Goal: Information Seeking & Learning: Learn about a topic

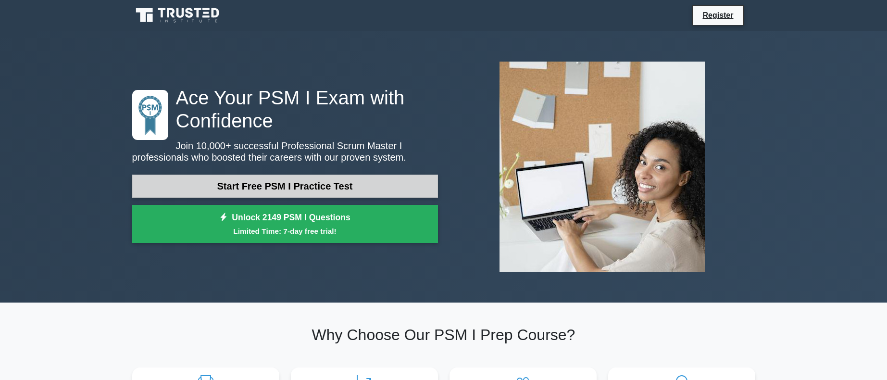
click at [285, 191] on link "Start Free PSM I Practice Test" at bounding box center [285, 186] width 306 height 23
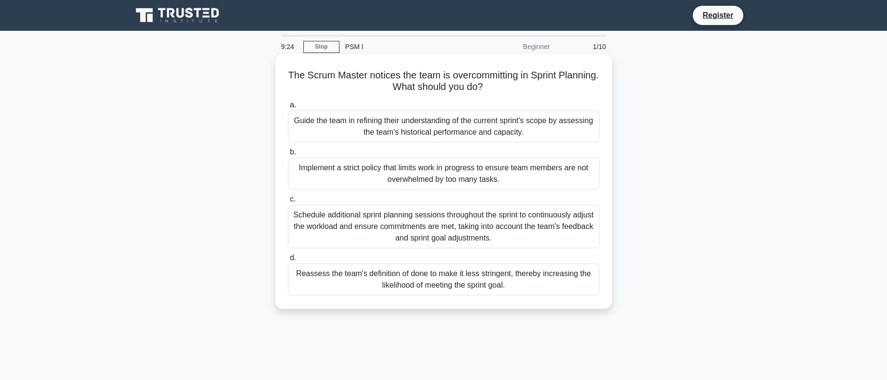
click at [368, 131] on div "Guide the team in refining their understanding of the current sprint's scope by…" at bounding box center [444, 127] width 312 height 32
click at [288, 108] on input "a. Guide the team in refining their understanding of the current sprint's scope…" at bounding box center [288, 105] width 0 height 6
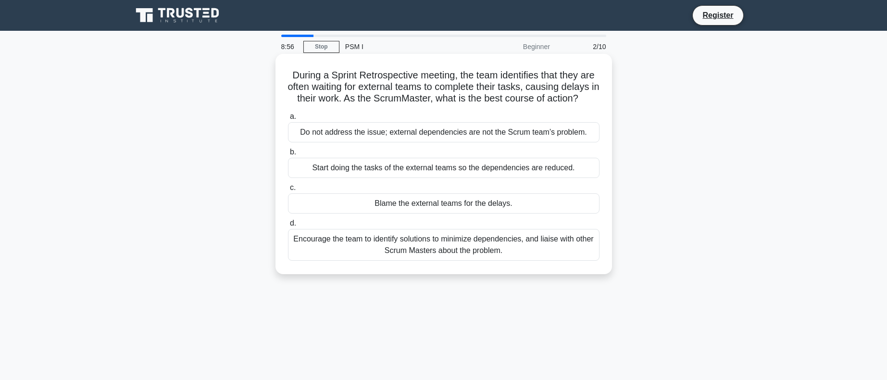
click at [451, 251] on div "Encourage the team to identify solutions to minimize dependencies, and liaise w…" at bounding box center [444, 245] width 312 height 32
click at [288, 226] on input "d. Encourage the team to identify solutions to minimize dependencies, and liais…" at bounding box center [288, 223] width 0 height 6
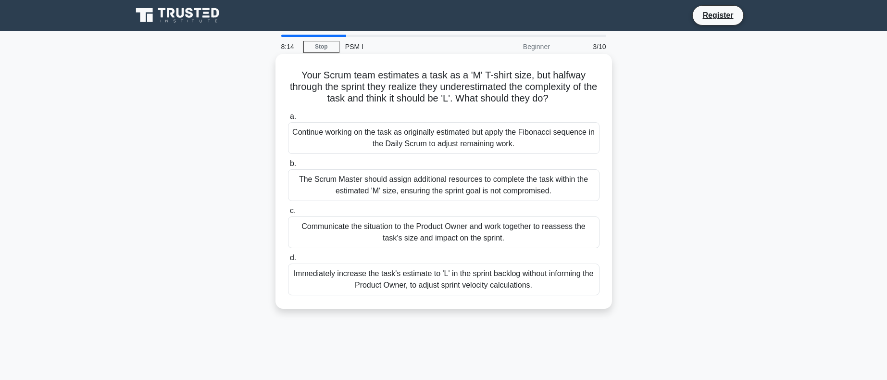
click at [404, 232] on div "Communicate the situation to the Product Owner and work together to reassess th…" at bounding box center [444, 232] width 312 height 32
click at [288, 214] on input "c. Communicate the situation to the Product Owner and work together to reassess…" at bounding box center [288, 211] width 0 height 6
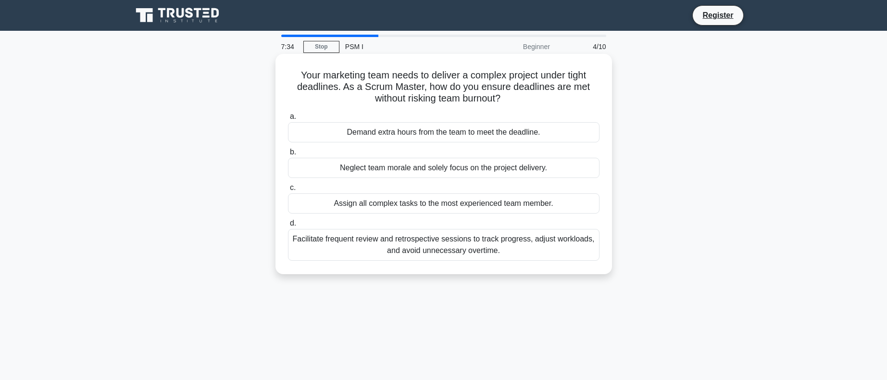
click at [448, 249] on div "Facilitate frequent review and retrospective sessions to track progress, adjust…" at bounding box center [444, 245] width 312 height 32
click at [288, 226] on input "d. Facilitate frequent review and retrospective sessions to track progress, adj…" at bounding box center [288, 223] width 0 height 6
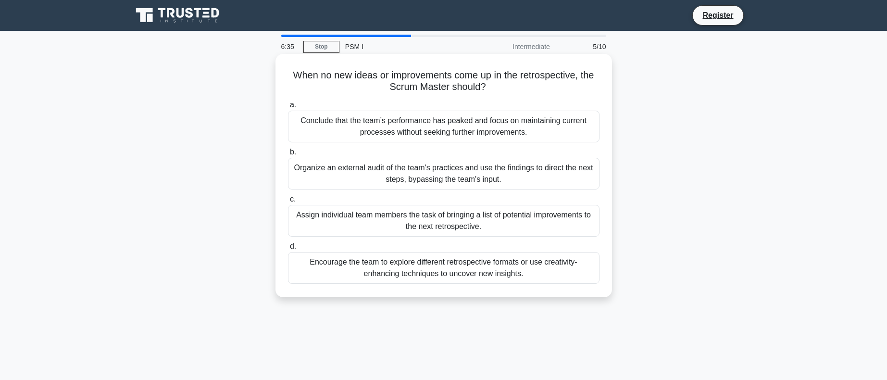
click at [377, 269] on div "Encourage the team to explore different retrospective formats or use creativity…" at bounding box center [444, 268] width 312 height 32
click at [288, 250] on input "d. Encourage the team to explore different retrospective formats or use creativ…" at bounding box center [288, 246] width 0 height 6
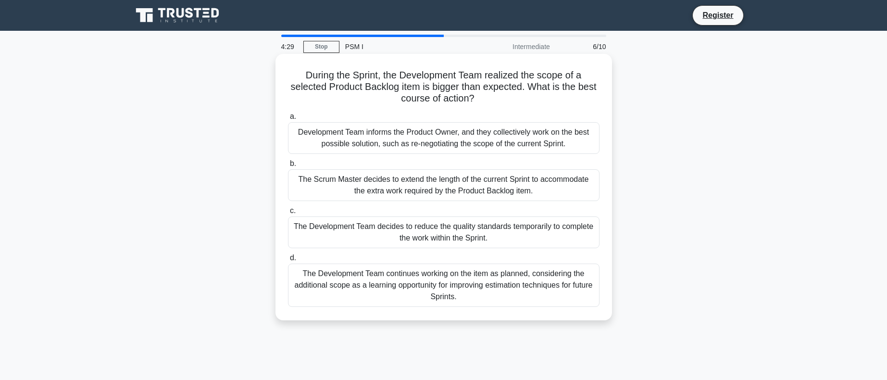
click at [394, 278] on div "The Development Team continues working on the item as planned, considering the …" at bounding box center [444, 284] width 312 height 43
click at [288, 261] on input "d. The Development Team continues working on the item as planned, considering t…" at bounding box center [288, 258] width 0 height 6
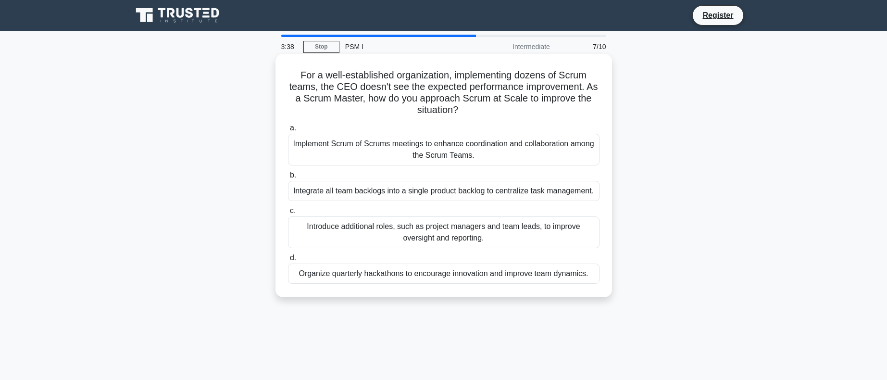
click at [354, 147] on div "Implement Scrum of Scrums meetings to enhance coordination and collaboration am…" at bounding box center [444, 150] width 312 height 32
click at [288, 131] on input "a. Implement Scrum of Scrums meetings to enhance coordination and collaboration…" at bounding box center [288, 128] width 0 height 6
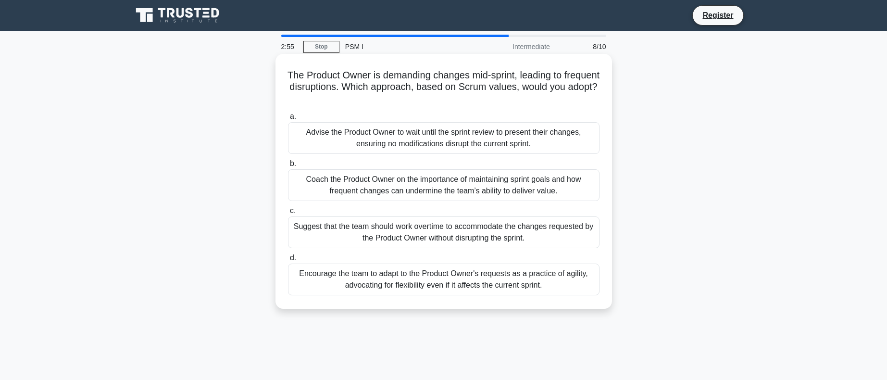
click at [507, 131] on div "Advise the Product Owner to wait until the sprint review to present their chang…" at bounding box center [444, 138] width 312 height 32
click at [288, 120] on input "a. Advise the Product Owner to wait until the sprint review to present their ch…" at bounding box center [288, 116] width 0 height 6
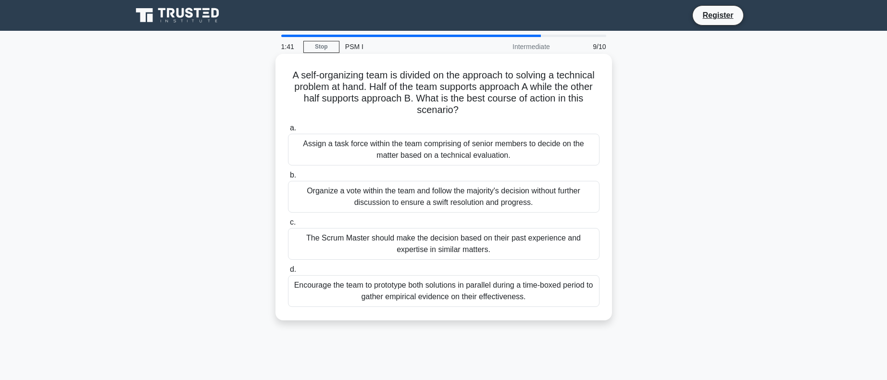
click at [442, 296] on div "Encourage the team to prototype both solutions in parallel during a time-boxed …" at bounding box center [444, 291] width 312 height 32
click at [288, 273] on input "d. Encourage the team to prototype both solutions in parallel during a time-box…" at bounding box center [288, 269] width 0 height 6
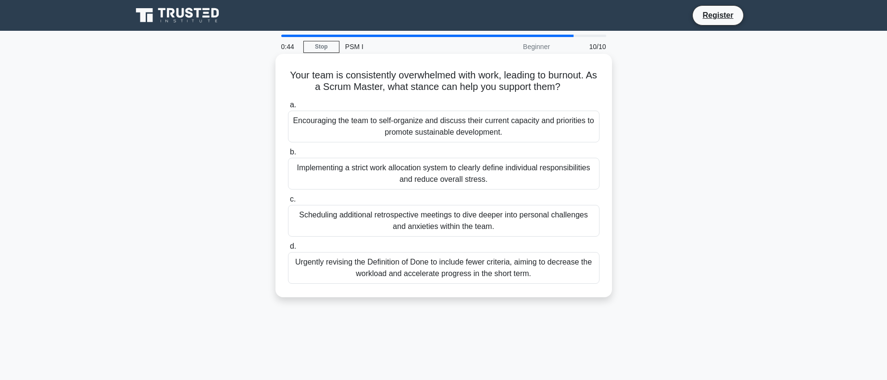
click at [387, 124] on div "Encouraging the team to self-organize and discuss their current capacity and pr…" at bounding box center [444, 127] width 312 height 32
click at [288, 108] on input "a. Encouraging the team to self-organize and discuss their current capacity and…" at bounding box center [288, 105] width 0 height 6
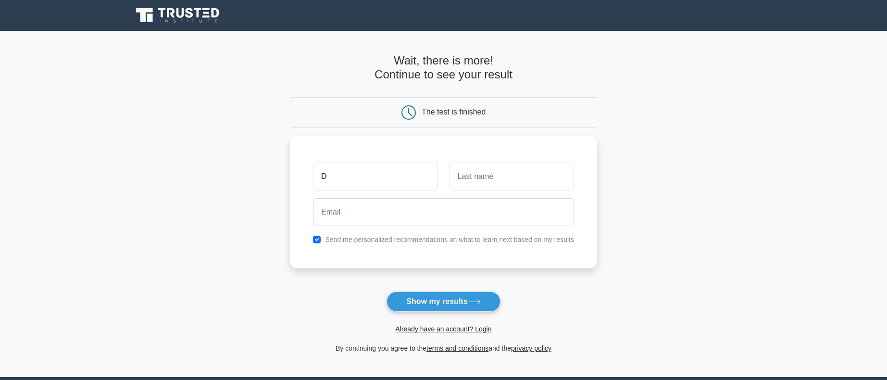
type input "D"
type input "N"
click at [506, 258] on div "D N duon Send me personalized recommendations on what to learn next based on my…" at bounding box center [443, 199] width 307 height 133
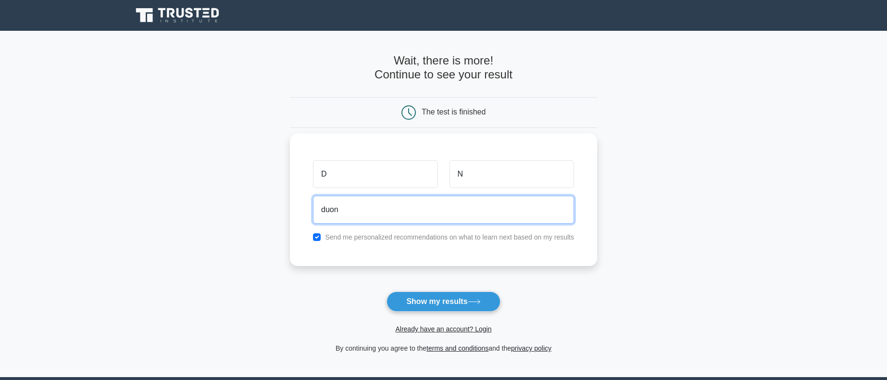
drag, startPoint x: 389, startPoint y: 210, endPoint x: 399, endPoint y: 227, distance: 20.7
click at [399, 227] on div "D N duon Send me personalized recommendations on what to learn next based on my…" at bounding box center [443, 199] width 307 height 133
type input "duong.nguyen.facilities@gmail.com"
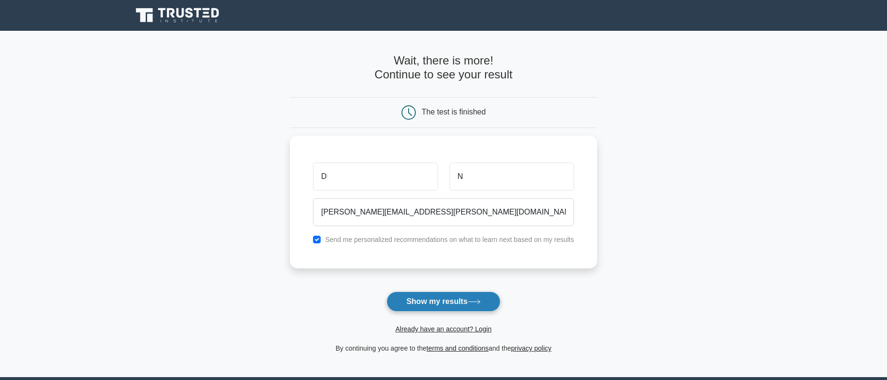
click at [448, 301] on button "Show my results" at bounding box center [443, 301] width 113 height 20
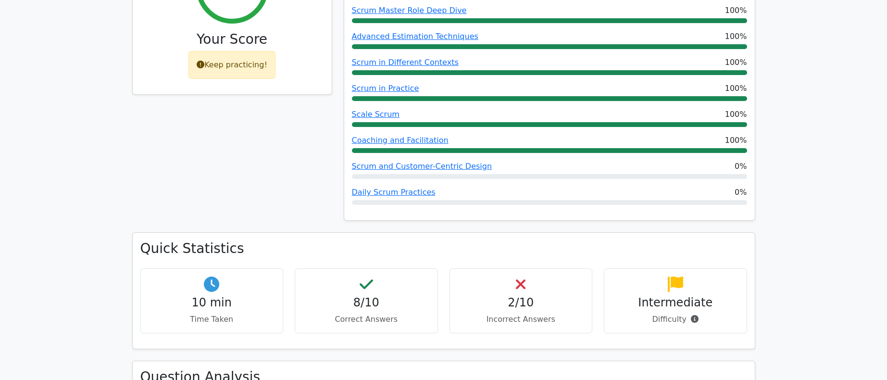
scroll to position [477, 0]
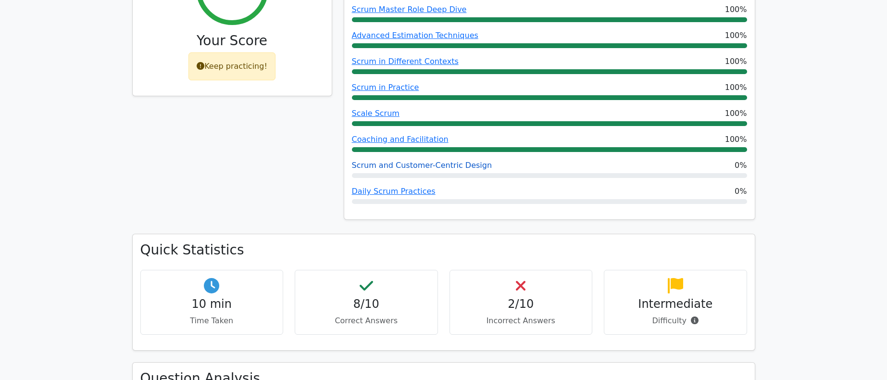
click at [460, 161] on link "Scrum and Customer-Centric Design" at bounding box center [422, 165] width 140 height 9
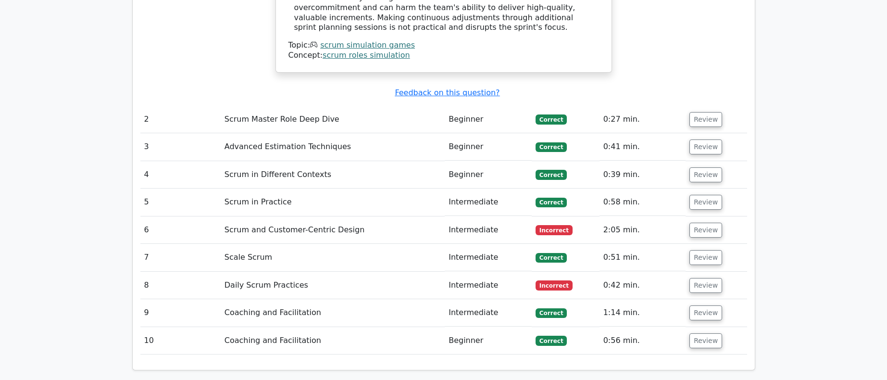
scroll to position [1262, 0]
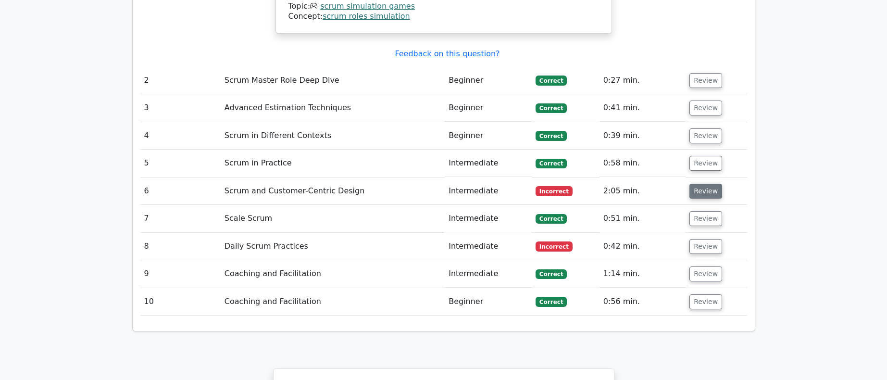
click at [703, 184] on button "Review" at bounding box center [706, 191] width 33 height 15
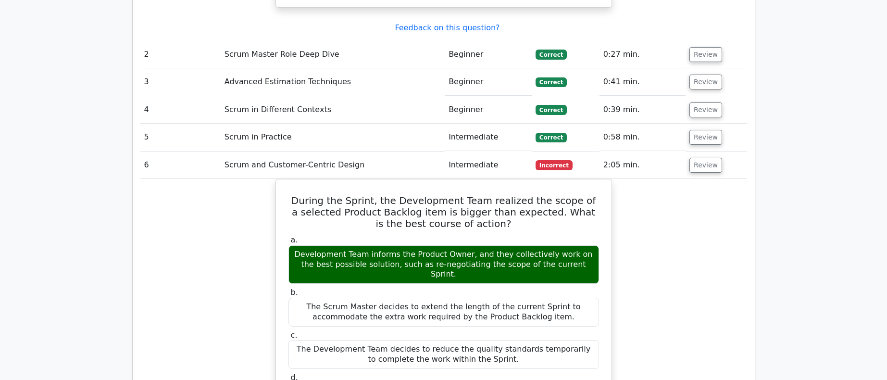
scroll to position [1285, 0]
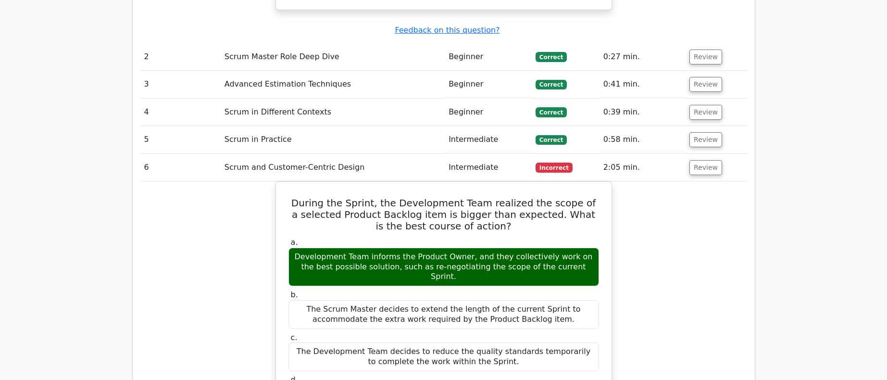
click at [476, 154] on td "Intermediate" at bounding box center [488, 167] width 87 height 27
click at [705, 160] on button "Review" at bounding box center [706, 167] width 33 height 15
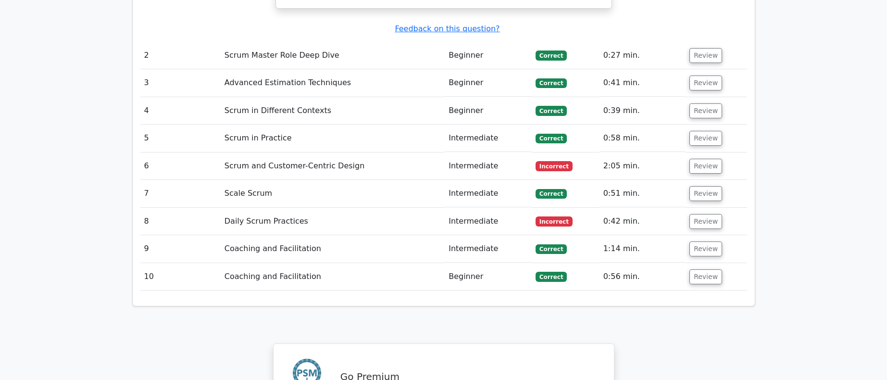
scroll to position [1287, 0]
click at [701, 213] on button "Review" at bounding box center [706, 220] width 33 height 15
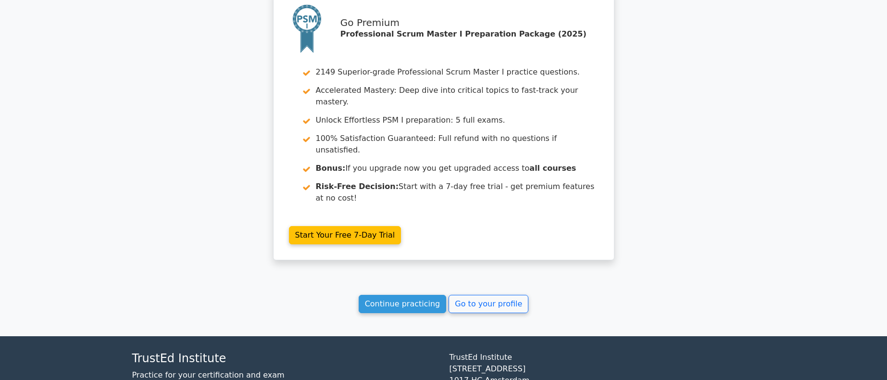
scroll to position [2064, 0]
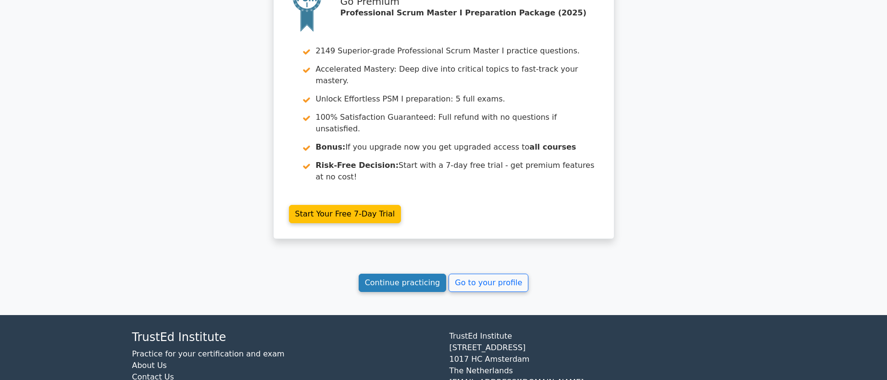
click at [398, 274] on link "Continue practicing" at bounding box center [403, 283] width 88 height 18
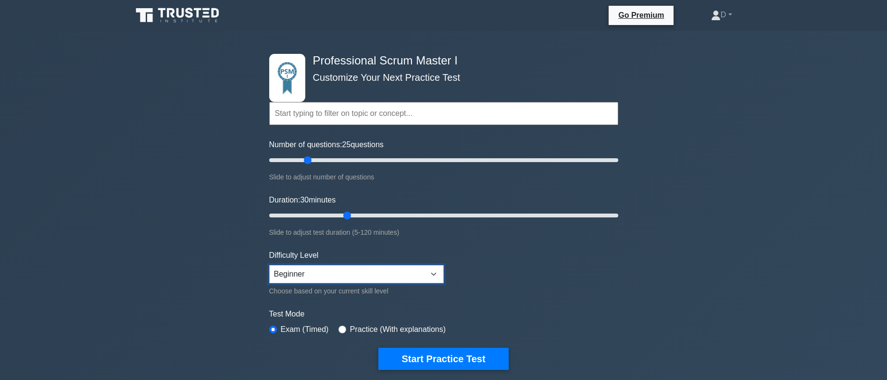
click at [438, 274] on select "Beginner Intermediate Expert" at bounding box center [356, 274] width 175 height 18
select select "intermediate"
click at [269, 265] on select "Beginner Intermediate Expert" at bounding box center [356, 274] width 175 height 18
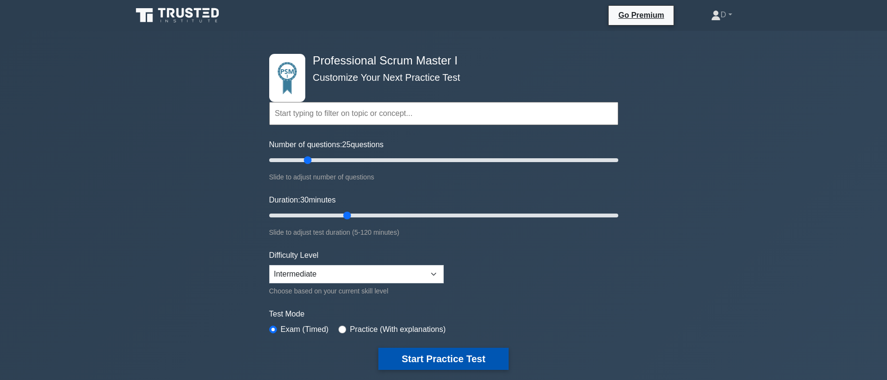
click at [464, 355] on button "Start Practice Test" at bounding box center [443, 359] width 130 height 22
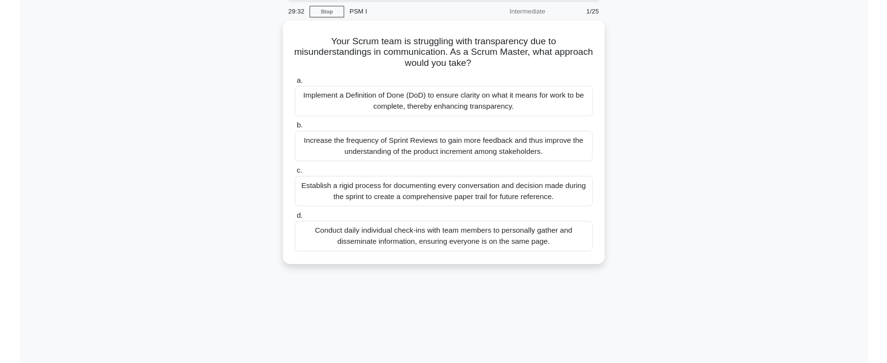
scroll to position [35, 0]
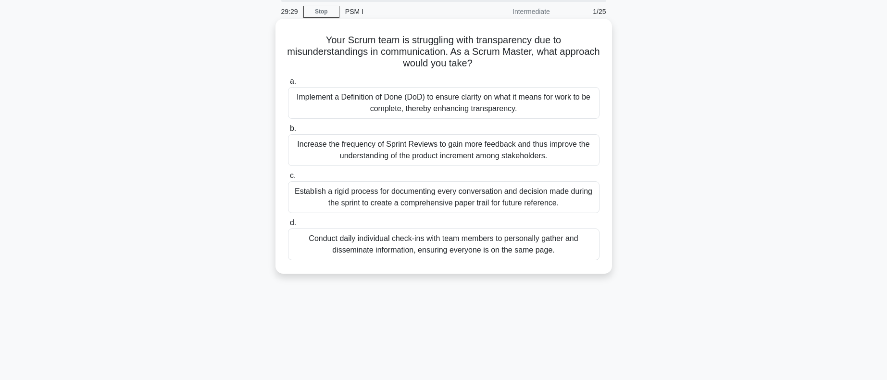
click at [428, 248] on div "Conduct daily individual check-ins with team members to personally gather and d…" at bounding box center [444, 244] width 312 height 32
click at [288, 226] on input "d. Conduct daily individual check-ins with team members to personally gather an…" at bounding box center [288, 223] width 0 height 6
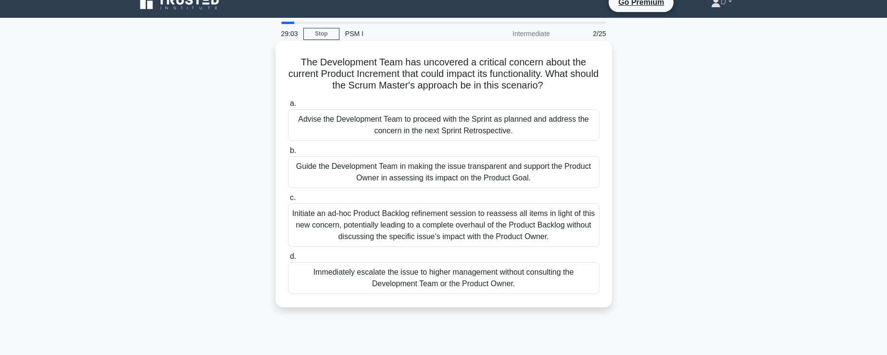
scroll to position [13, 0]
click at [332, 174] on div "Guide the Development Team in making the issue transparent and support the Prod…" at bounding box center [444, 172] width 312 height 32
click at [288, 153] on input "b. Guide the Development Team in making the issue transparent and support the P…" at bounding box center [288, 150] width 0 height 6
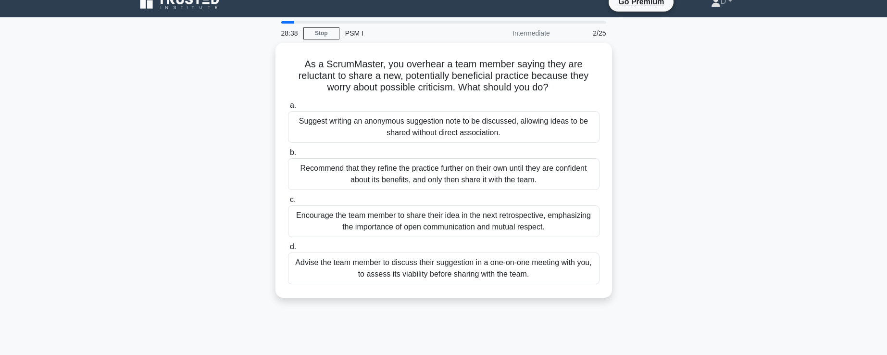
scroll to position [0, 0]
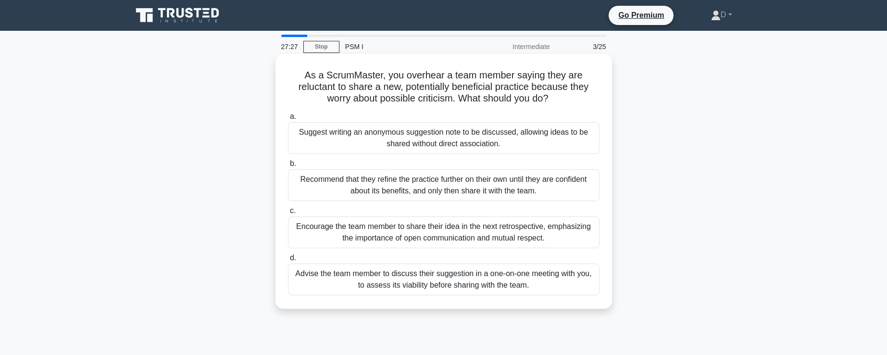
click at [350, 235] on div "Encourage the team member to share their idea in the next retrospective, emphas…" at bounding box center [444, 232] width 312 height 32
click at [288, 214] on input "c. Encourage the team member to share their idea in the next retrospective, emp…" at bounding box center [288, 211] width 0 height 6
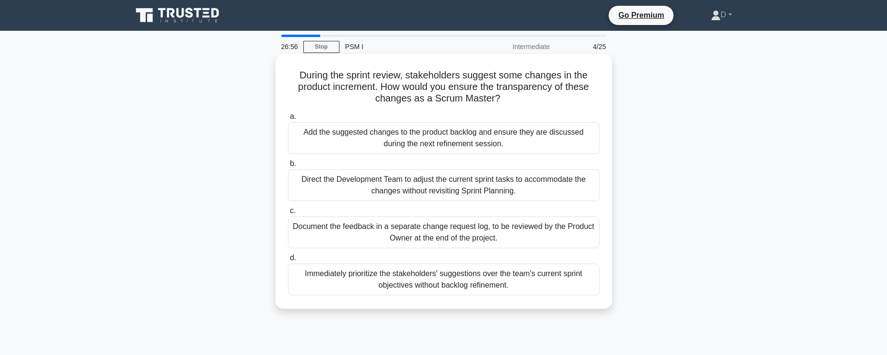
click at [367, 144] on div "Add the suggested changes to the product backlog and ensure they are discussed …" at bounding box center [444, 138] width 312 height 32
click at [288, 120] on input "a. Add the suggested changes to the product backlog and ensure they are discuss…" at bounding box center [288, 116] width 0 height 6
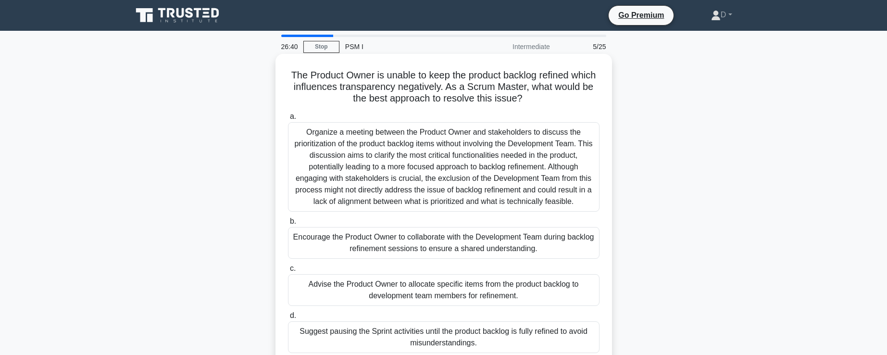
drag, startPoint x: 291, startPoint y: 75, endPoint x: 546, endPoint y: 98, distance: 255.9
click at [546, 98] on h5 "The Product Owner is unable to keep the product backlog refined which influence…" at bounding box center [444, 87] width 314 height 36
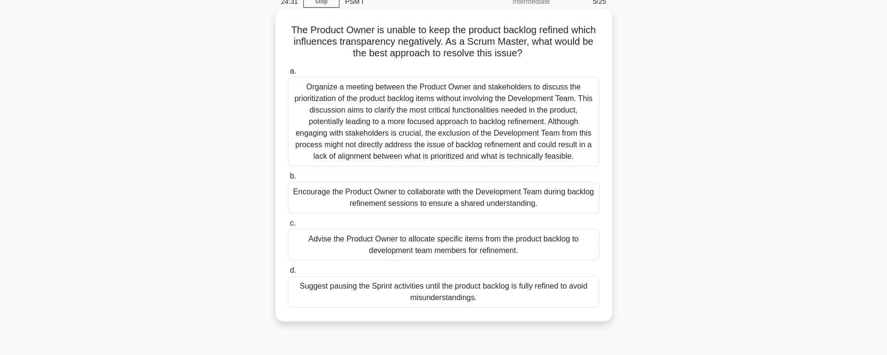
scroll to position [46, 0]
click at [444, 197] on div "Encourage the Product Owner to collaborate with the Development Team during bac…" at bounding box center [444, 197] width 312 height 32
click at [288, 179] on input "b. Encourage the Product Owner to collaborate with the Development Team during …" at bounding box center [288, 176] width 0 height 6
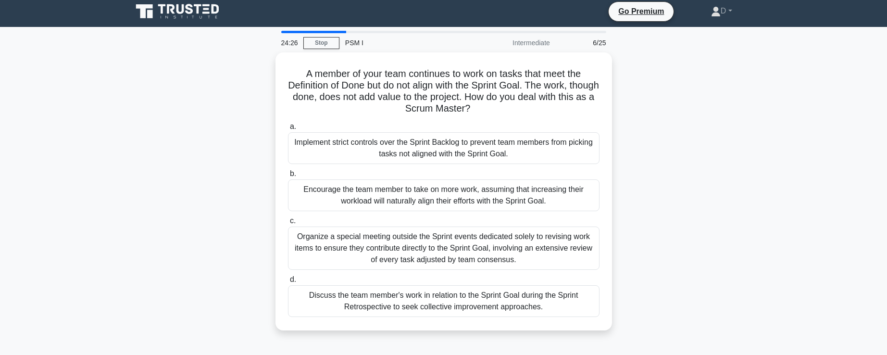
scroll to position [0, 0]
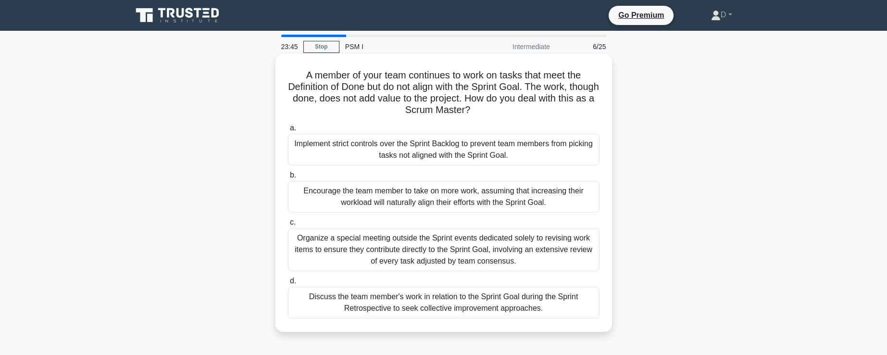
click at [403, 303] on div "Discuss the team member's work in relation to the Sprint Goal during the Sprint…" at bounding box center [444, 303] width 312 height 32
click at [288, 284] on input "d. Discuss the team member's work in relation to the Sprint Goal during the Spr…" at bounding box center [288, 281] width 0 height 6
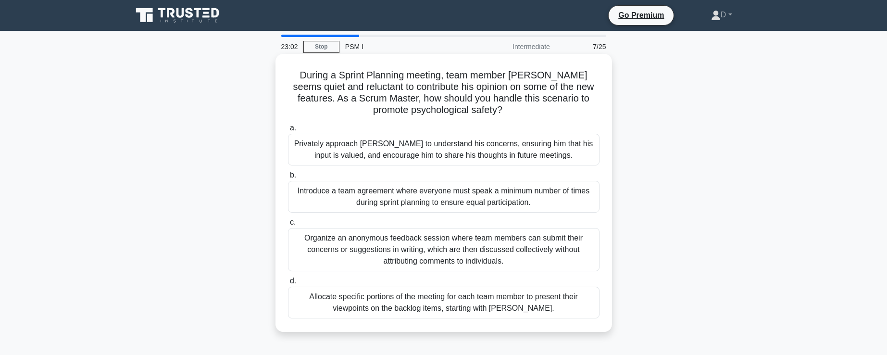
click at [389, 151] on div "Privately approach John to understand his concerns, ensuring him that his input…" at bounding box center [444, 150] width 312 height 32
click at [288, 131] on input "a. Privately approach John to understand his concerns, ensuring him that his in…" at bounding box center [288, 128] width 0 height 6
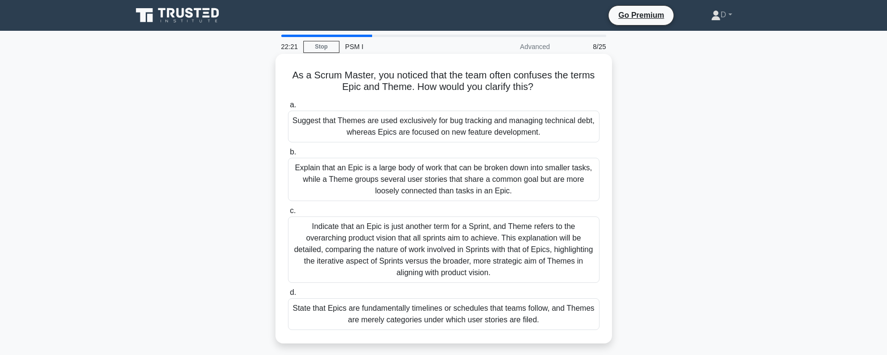
click at [419, 175] on div "Explain that an Epic is a large body of work that can be broken down into small…" at bounding box center [444, 179] width 312 height 43
click at [288, 155] on input "b. Explain that an Epic is a large body of work that can be broken down into sm…" at bounding box center [288, 152] width 0 height 6
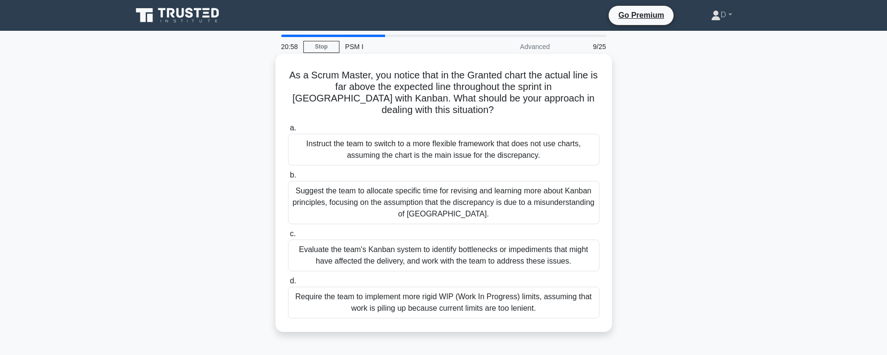
click at [428, 246] on div "Evaluate the team's Kanban system to identify bottlenecks or impediments that m…" at bounding box center [444, 255] width 312 height 32
click at [288, 237] on input "c. Evaluate the team's Kanban system to identify bottlenecks or impediments tha…" at bounding box center [288, 234] width 0 height 6
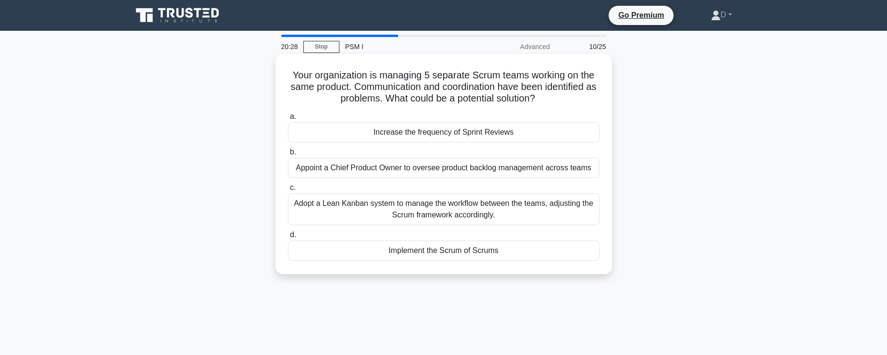
click at [444, 249] on div "Implement the Scrum of Scrums" at bounding box center [444, 250] width 312 height 20
click at [288, 238] on input "d. Implement the Scrum of Scrums" at bounding box center [288, 235] width 0 height 6
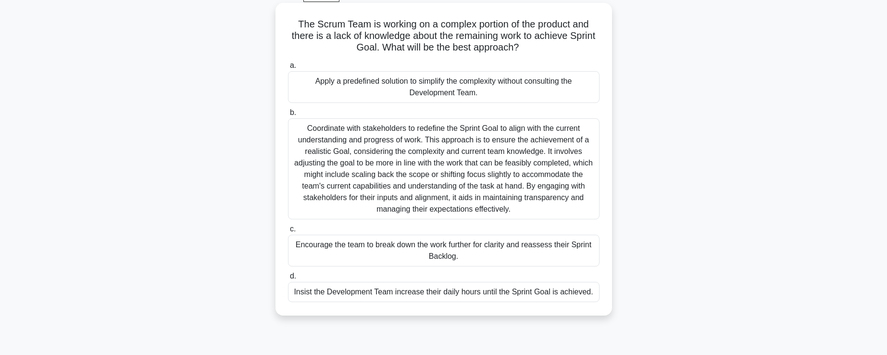
scroll to position [49, 0]
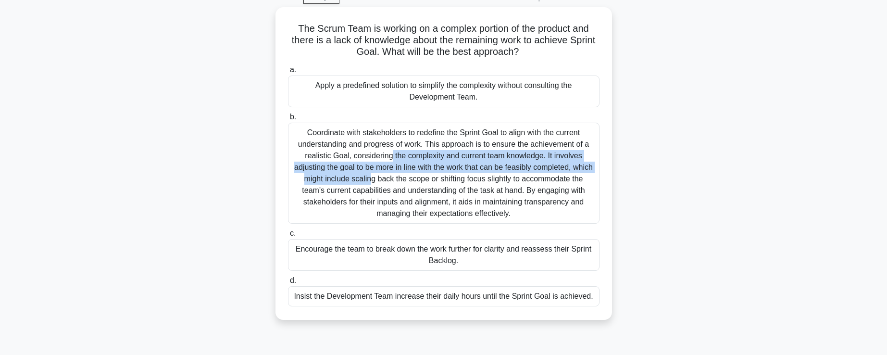
drag, startPoint x: 295, startPoint y: 140, endPoint x: 619, endPoint y: 159, distance: 324.6
click at [619, 159] on div "The Scrum Team is working on a complex portion of the product and there is a la…" at bounding box center [443, 169] width 635 height 324
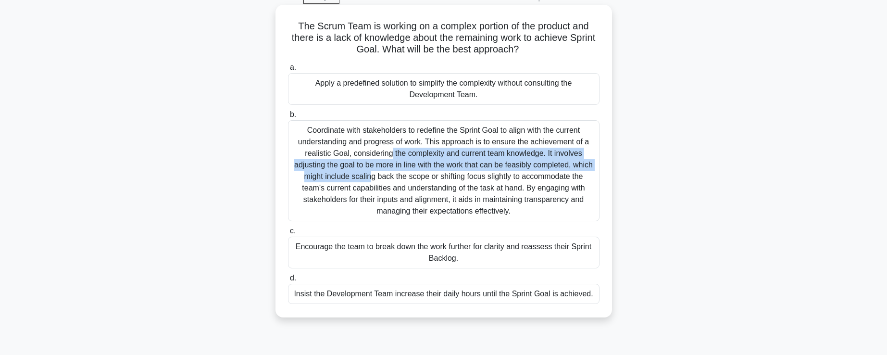
click at [350, 153] on div "Coordinate with stakeholders to redefine the Sprint Goal to align with the curr…" at bounding box center [444, 170] width 312 height 101
click at [288, 118] on input "b. Coordinate with stakeholders to redefine the Sprint Goal to align with the c…" at bounding box center [288, 115] width 0 height 6
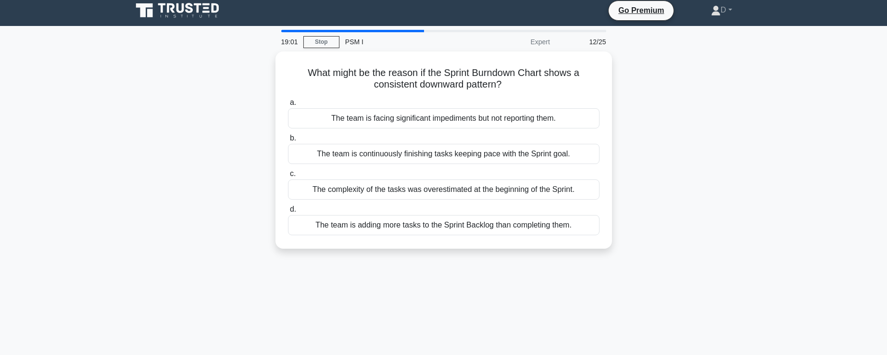
scroll to position [0, 0]
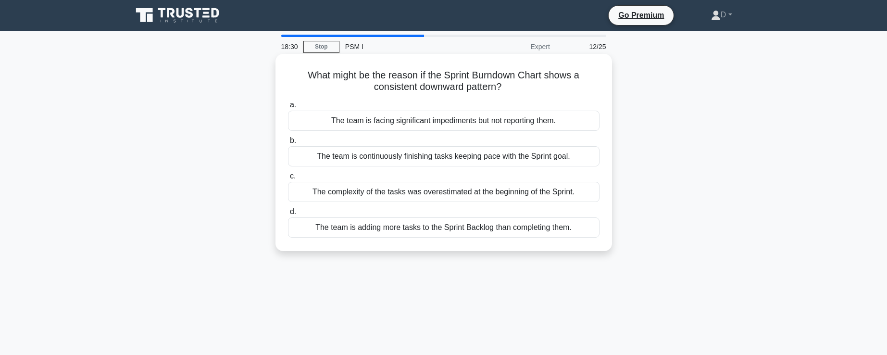
click at [377, 157] on div "The team is continuously finishing tasks keeping pace with the Sprint goal." at bounding box center [444, 156] width 312 height 20
click at [288, 144] on input "b. The team is continuously finishing tasks keeping pace with the Sprint goal." at bounding box center [288, 141] width 0 height 6
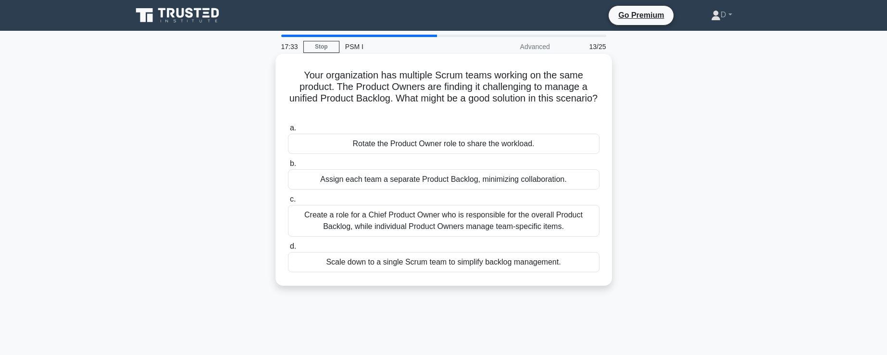
click at [414, 225] on div "Create a role for a Chief Product Owner who is responsible for the overall Prod…" at bounding box center [444, 221] width 312 height 32
click at [288, 202] on input "c. Create a role for a Chief Product Owner who is responsible for the overall P…" at bounding box center [288, 199] width 0 height 6
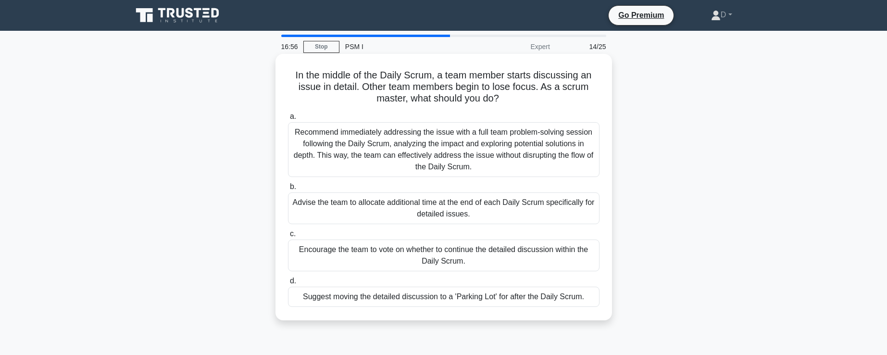
click at [380, 298] on div "Suggest moving the detailed discussion to a 'Parking Lot' for after the Daily S…" at bounding box center [444, 297] width 312 height 20
click at [288, 284] on input "d. Suggest moving the detailed discussion to a 'Parking Lot' for after the Dail…" at bounding box center [288, 281] width 0 height 6
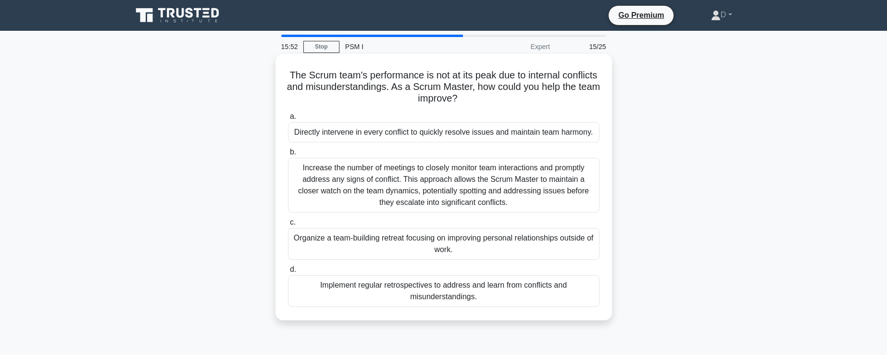
click at [426, 300] on div "Implement regular retrospectives to address and learn from conflicts and misund…" at bounding box center [444, 291] width 312 height 32
click at [288, 273] on input "d. Implement regular retrospectives to address and learn from conflicts and mis…" at bounding box center [288, 269] width 0 height 6
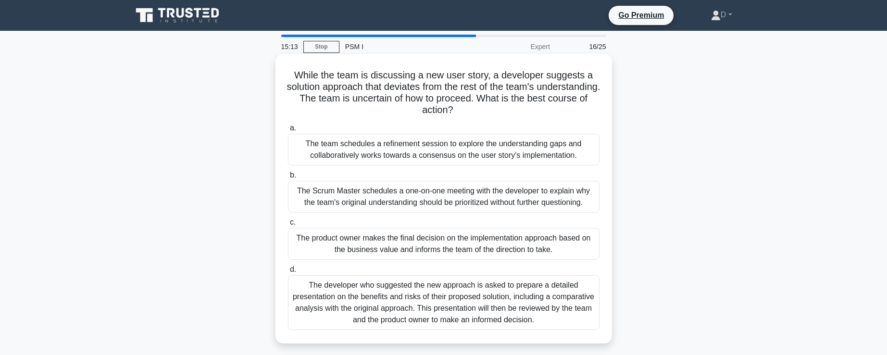
click at [298, 145] on div "The team schedules a refinement session to explore the understanding gaps and c…" at bounding box center [444, 150] width 312 height 32
click at [288, 131] on input "a. The team schedules a refinement session to explore the understanding gaps an…" at bounding box center [288, 128] width 0 height 6
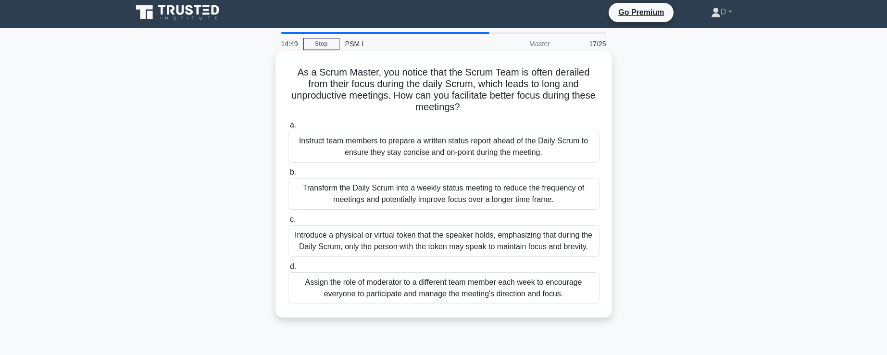
scroll to position [4, 0]
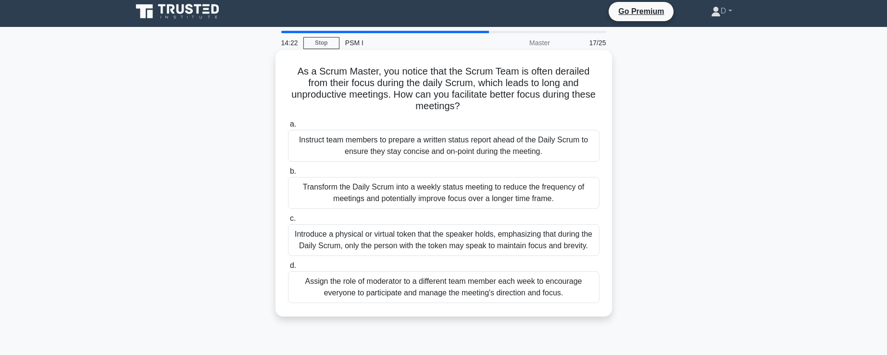
click at [454, 235] on div "Introduce a physical or virtual token that the speaker holds, emphasizing that …" at bounding box center [444, 240] width 312 height 32
click at [288, 222] on input "c. Introduce a physical or virtual token that the speaker holds, emphasizing th…" at bounding box center [288, 218] width 0 height 6
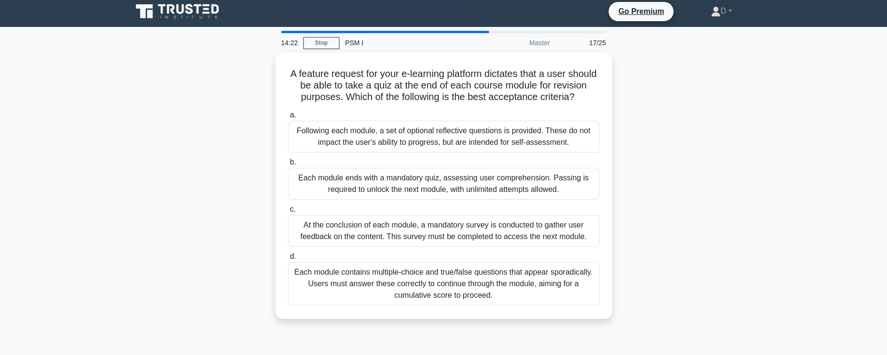
scroll to position [0, 0]
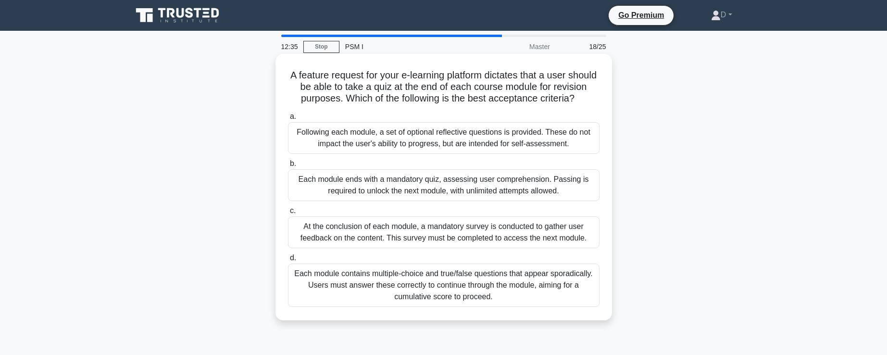
click at [462, 136] on div "Following each module, a set of optional reflective questions is provided. Thes…" at bounding box center [444, 138] width 312 height 32
click at [288, 120] on input "a. Following each module, a set of optional reflective questions is provided. T…" at bounding box center [288, 116] width 0 height 6
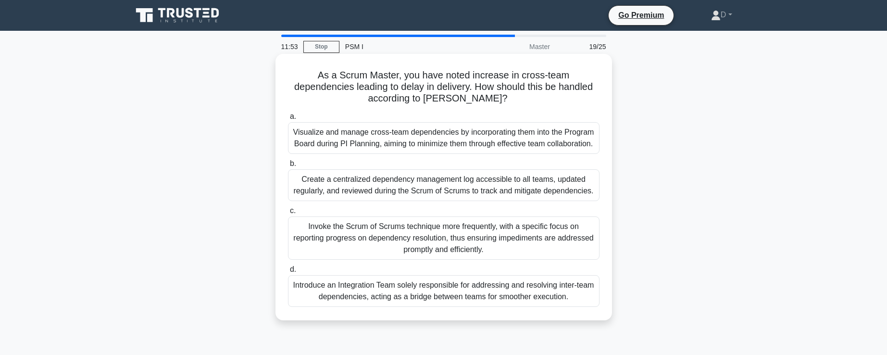
drag, startPoint x: 303, startPoint y: 179, endPoint x: 603, endPoint y: 194, distance: 300.4
click at [603, 194] on div "b. Create a centralized dependency management log accessible to all teams, upda…" at bounding box center [443, 179] width 323 height 43
click at [232, 178] on div "As a Scrum Master, you have noted increase in cross-team dependencies leading t…" at bounding box center [443, 195] width 635 height 278
click at [473, 188] on div "Create a centralized dependency management log accessible to all teams, updated…" at bounding box center [444, 185] width 312 height 32
click at [288, 167] on input "b. Create a centralized dependency management log accessible to all teams, upda…" at bounding box center [288, 164] width 0 height 6
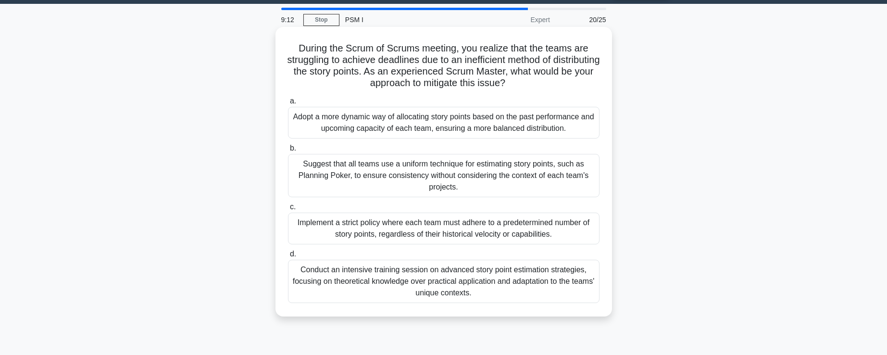
scroll to position [26, 0]
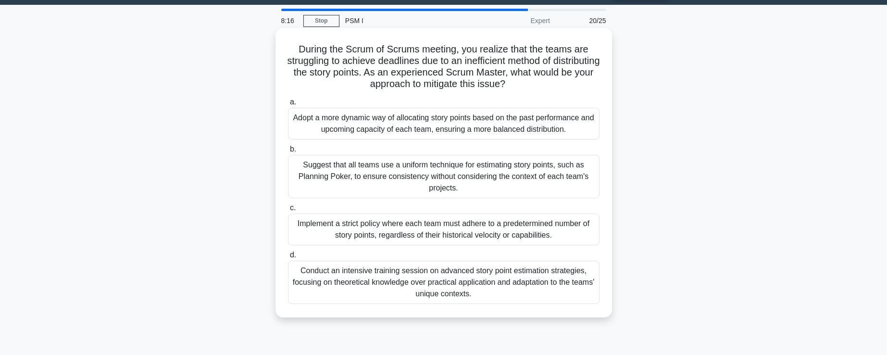
click at [460, 124] on div "Adopt a more dynamic way of allocating story points based on the past performan…" at bounding box center [444, 124] width 312 height 32
click at [288, 105] on input "a. Adopt a more dynamic way of allocating story points based on the past perfor…" at bounding box center [288, 102] width 0 height 6
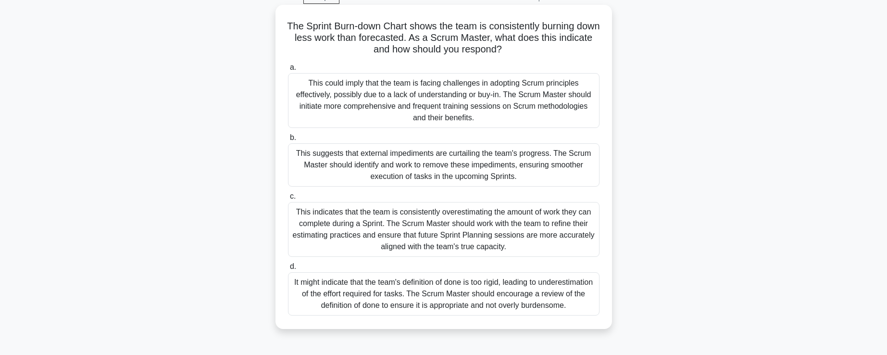
scroll to position [50, 0]
click at [525, 234] on div "This indicates that the team is consistently overestimating the amount of work …" at bounding box center [444, 228] width 312 height 55
click at [288, 199] on input "c. This indicates that the team is consistently overestimating the amount of wo…" at bounding box center [288, 195] width 0 height 6
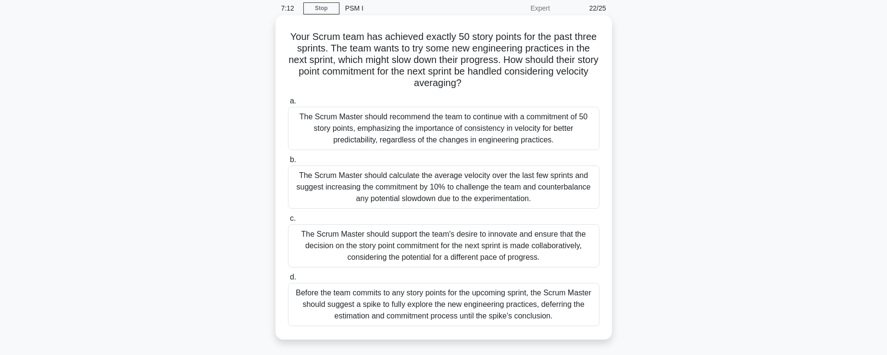
scroll to position [38, 0]
click at [487, 131] on div "The Scrum Master should recommend the team to continue with a commitment of 50 …" at bounding box center [444, 128] width 312 height 43
click at [288, 105] on input "a. The Scrum Master should recommend the team to continue with a commitment of …" at bounding box center [288, 102] width 0 height 6
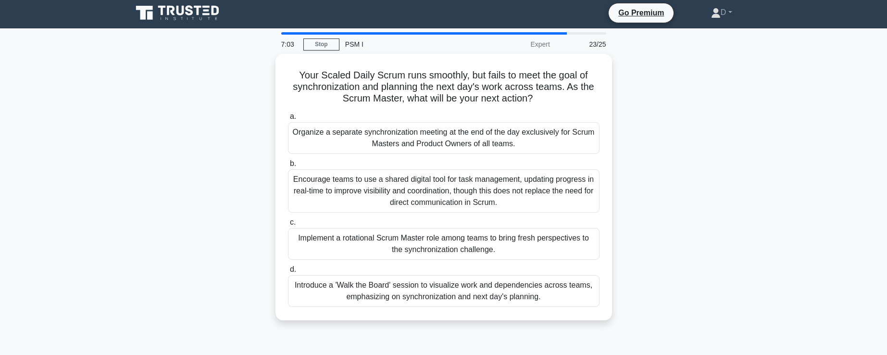
scroll to position [0, 0]
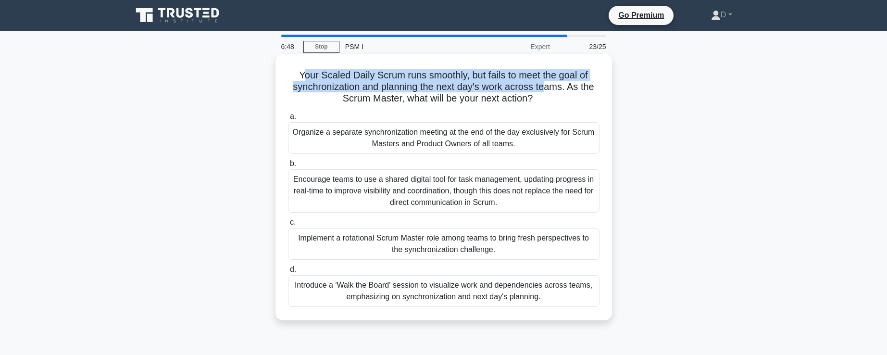
drag, startPoint x: 305, startPoint y: 75, endPoint x: 544, endPoint y: 87, distance: 239.3
click at [544, 87] on h5 "Your Scaled Daily Scrum runs smoothly, but fails to meet the goal of synchroniz…" at bounding box center [444, 87] width 314 height 36
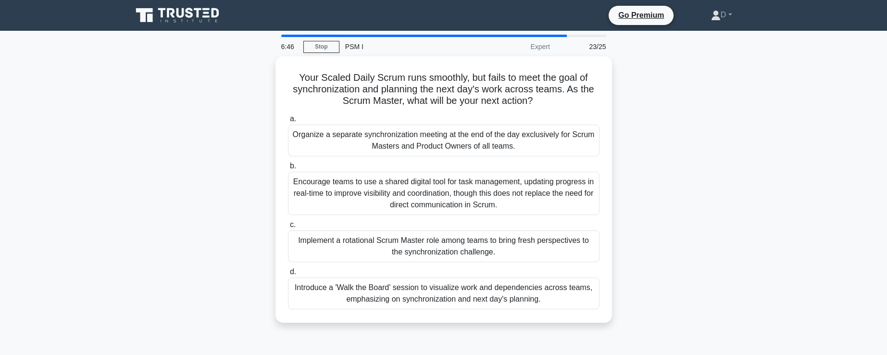
click at [707, 85] on div "Your Scaled Daily Scrum runs smoothly, but fails to meet the goal of synchroniz…" at bounding box center [443, 195] width 635 height 278
click at [336, 292] on div "Introduce a 'Walk the Board' session to visualize work and dependencies across …" at bounding box center [444, 291] width 312 height 32
click at [288, 273] on input "d. Introduce a 'Walk the Board' session to visualize work and dependencies acro…" at bounding box center [288, 269] width 0 height 6
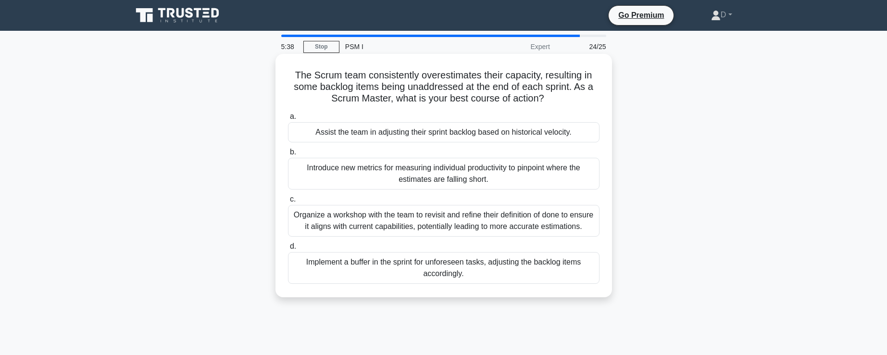
click at [322, 136] on div "Assist the team in adjusting their sprint backlog based on historical velocity." at bounding box center [444, 132] width 312 height 20
click at [288, 120] on input "a. Assist the team in adjusting their sprint backlog based on historical veloci…" at bounding box center [288, 116] width 0 height 6
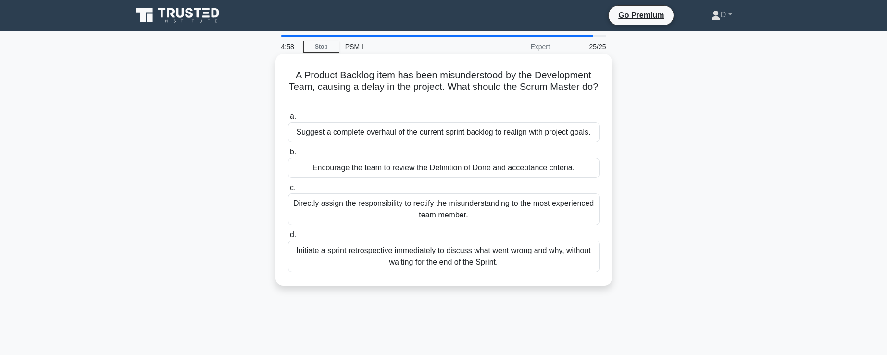
click at [307, 168] on div "Encourage the team to review the Definition of Done and acceptance criteria." at bounding box center [444, 168] width 312 height 20
click at [288, 155] on input "b. Encourage the team to review the Definition of Done and acceptance criteria." at bounding box center [288, 152] width 0 height 6
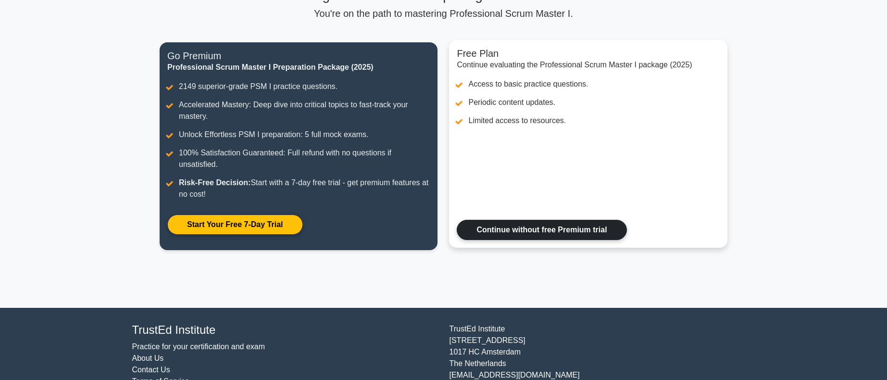
scroll to position [81, 0]
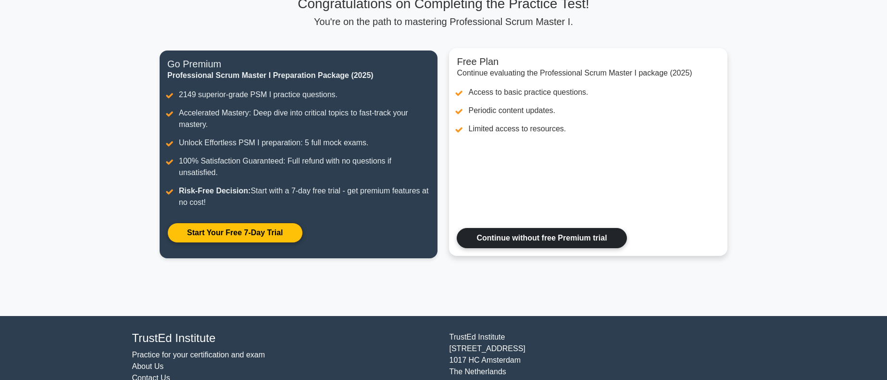
click at [572, 228] on link "Continue without free Premium trial" at bounding box center [542, 238] width 170 height 20
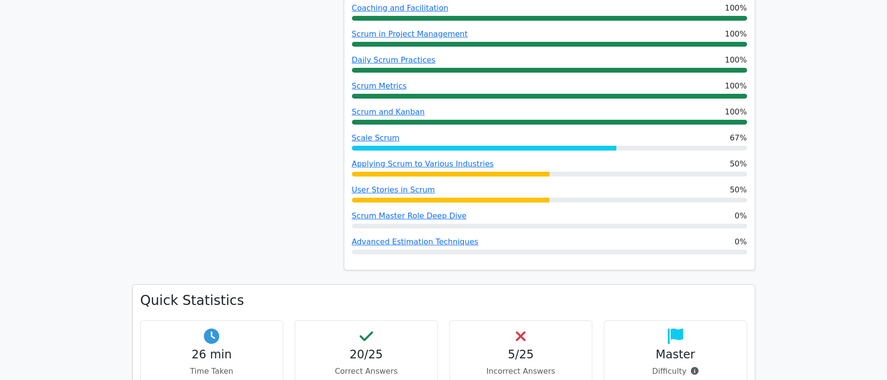
scroll to position [634, 0]
click at [378, 160] on link "Applying Scrum to Various Industries" at bounding box center [423, 164] width 142 height 9
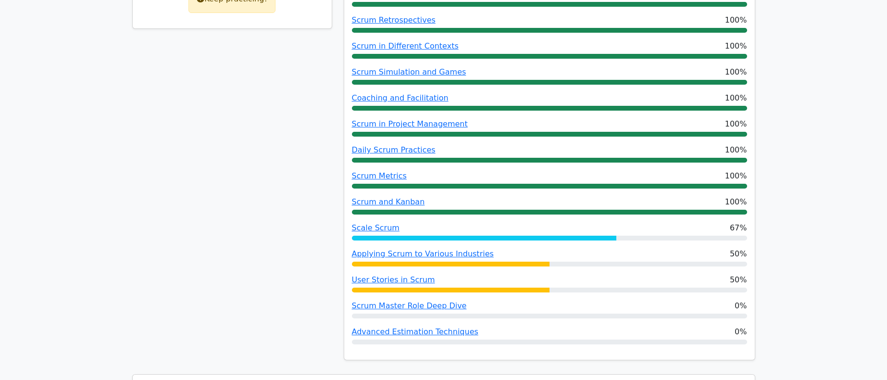
scroll to position [602, 0]
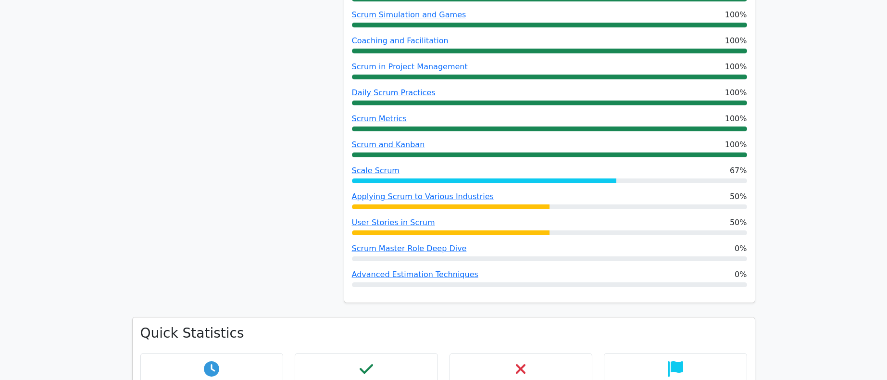
click at [738, 165] on span "67%" at bounding box center [738, 171] width 17 height 12
click at [614, 178] on div at bounding box center [484, 180] width 265 height 5
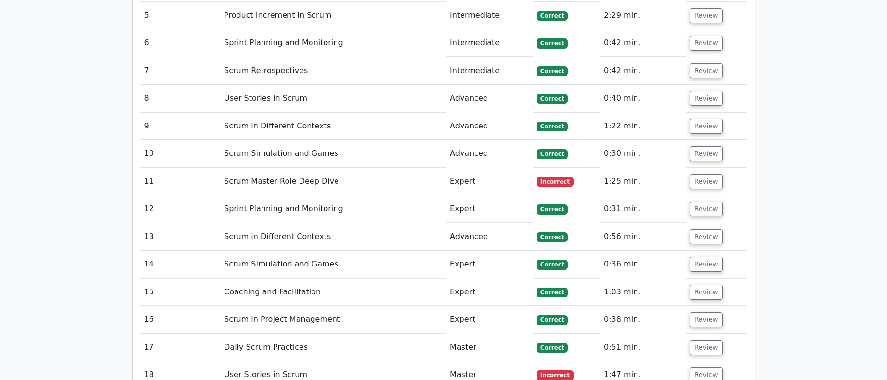
scroll to position [1665, 0]
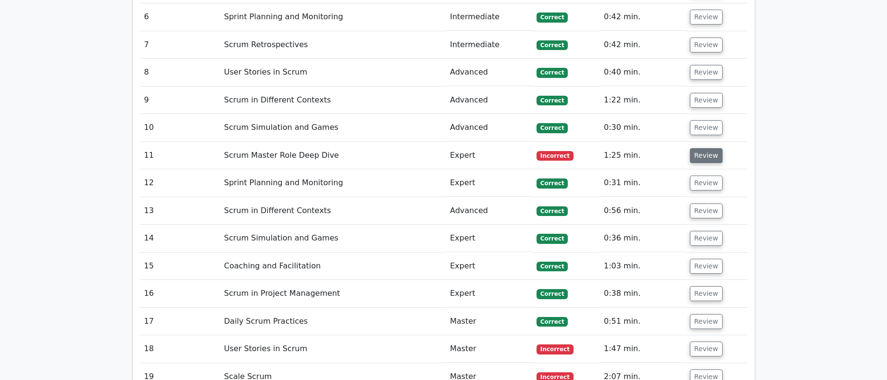
click at [709, 148] on button "Review" at bounding box center [706, 155] width 33 height 15
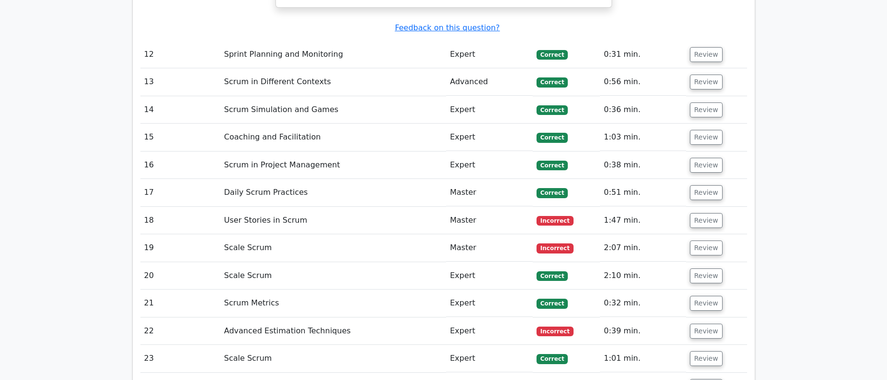
scroll to position [2276, 0]
click at [696, 213] on button "Review" at bounding box center [706, 220] width 33 height 15
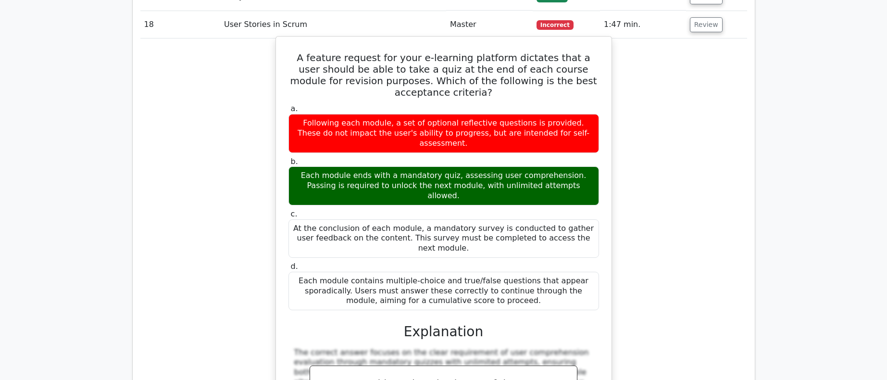
scroll to position [2472, 0]
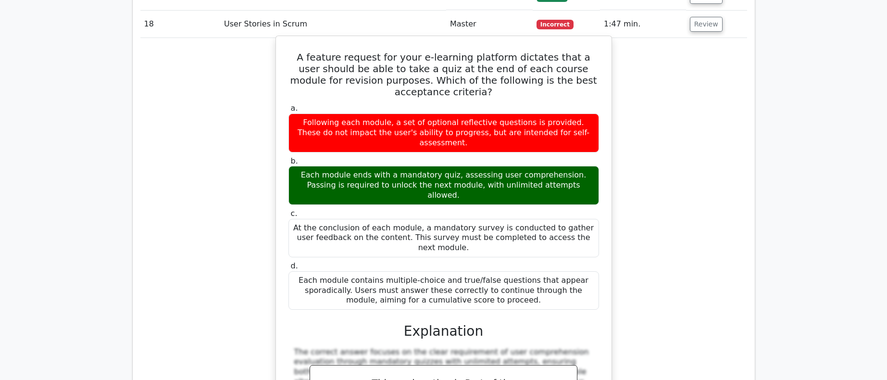
click at [456, 323] on h3 "Explanation" at bounding box center [443, 331] width 299 height 16
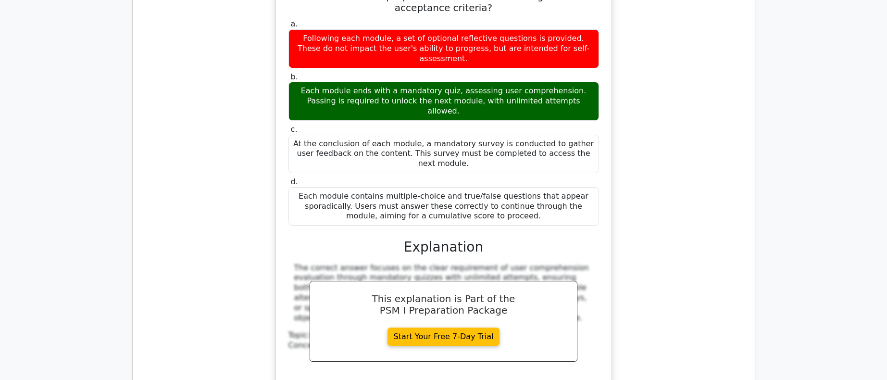
scroll to position [2552, 0]
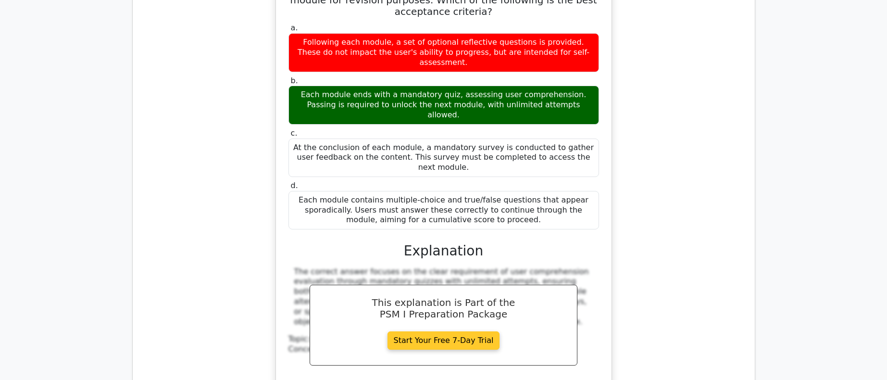
click at [457, 331] on link "Start Your Free 7-Day Trial" at bounding box center [444, 340] width 113 height 18
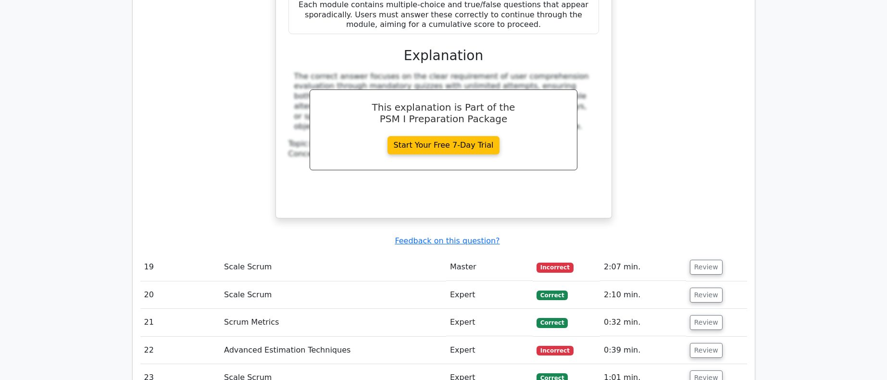
scroll to position [2755, 0]
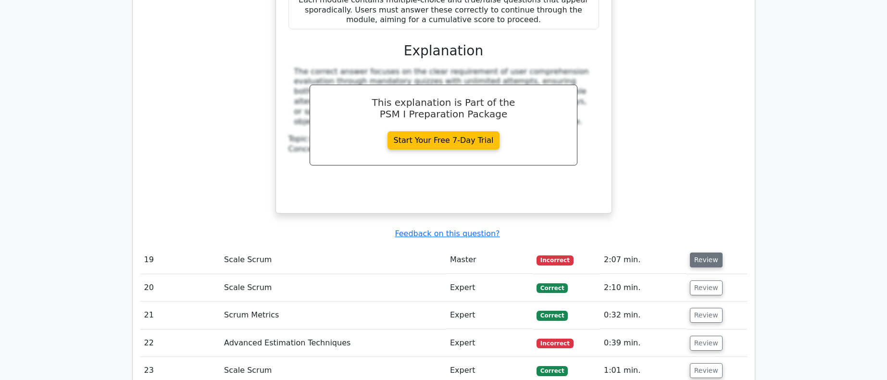
click at [707, 252] on button "Review" at bounding box center [706, 259] width 33 height 15
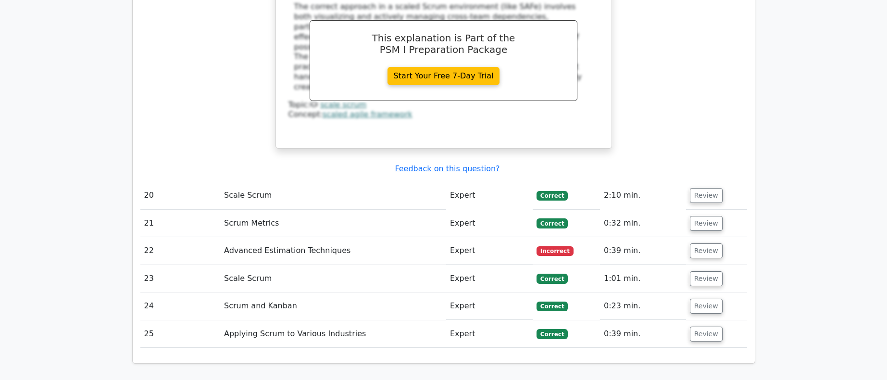
scroll to position [3334, 0]
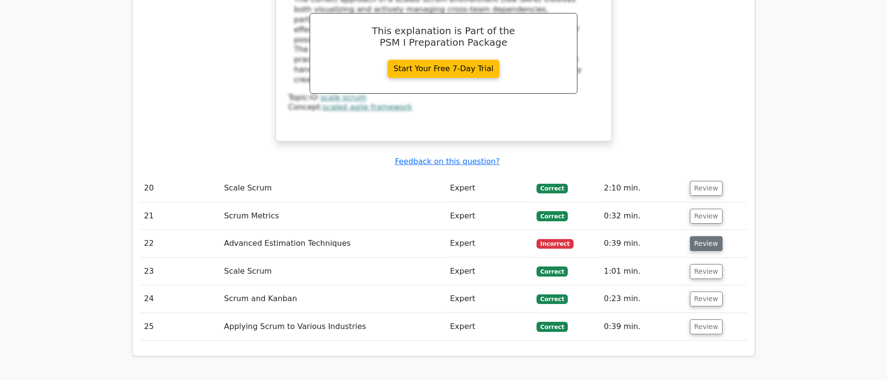
click at [700, 236] on button "Review" at bounding box center [706, 243] width 33 height 15
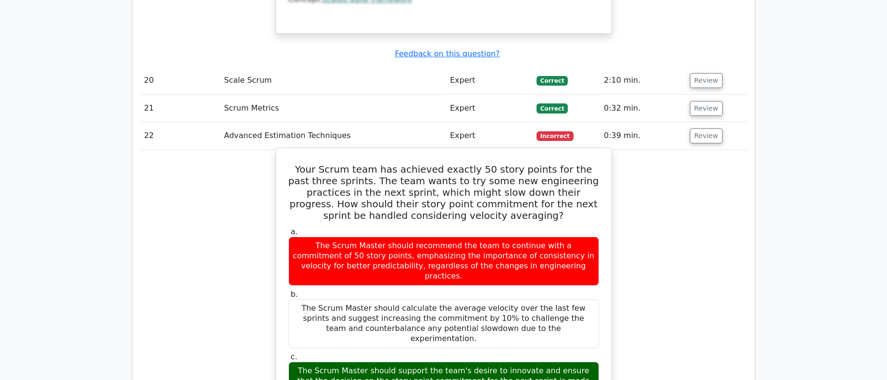
scroll to position [3450, 0]
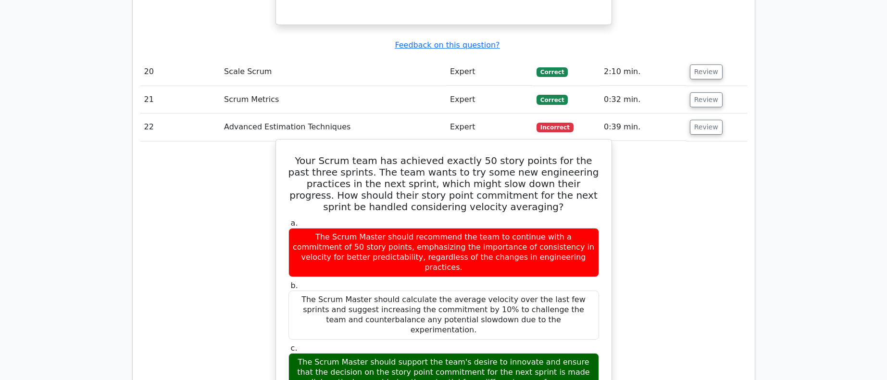
click at [290, 155] on h5 "Your Scrum team has achieved exactly 50 story points for the past three sprints…" at bounding box center [444, 184] width 313 height 58
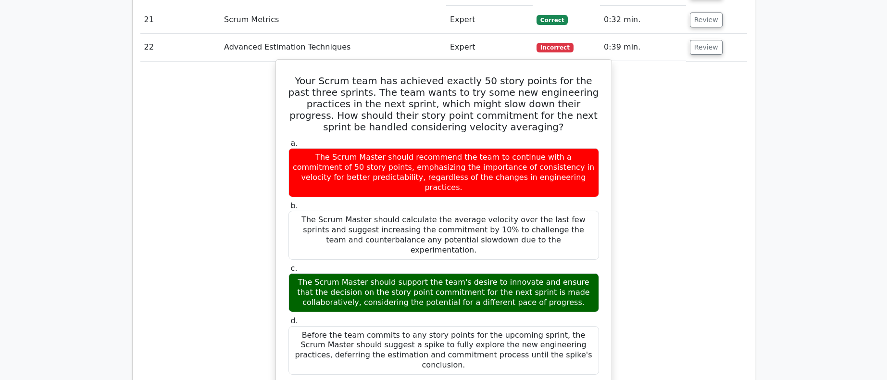
scroll to position [3531, 0]
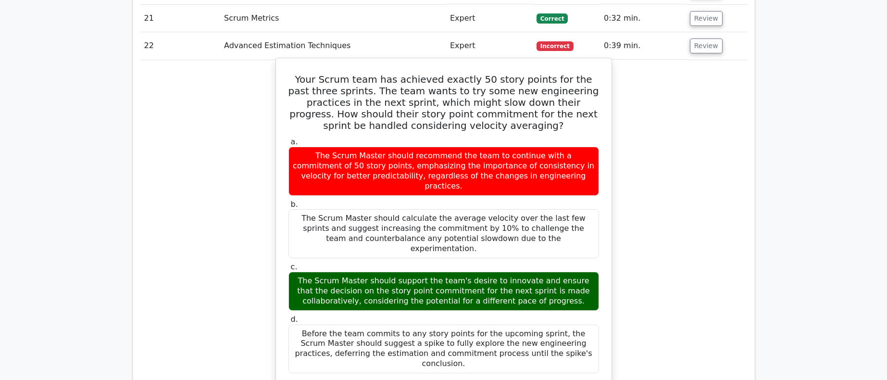
drag, startPoint x: 299, startPoint y: 168, endPoint x: 590, endPoint y: 165, distance: 291.4
click at [590, 272] on div "The Scrum Master should support the team's desire to innovate and ensure that t…" at bounding box center [443, 291] width 311 height 38
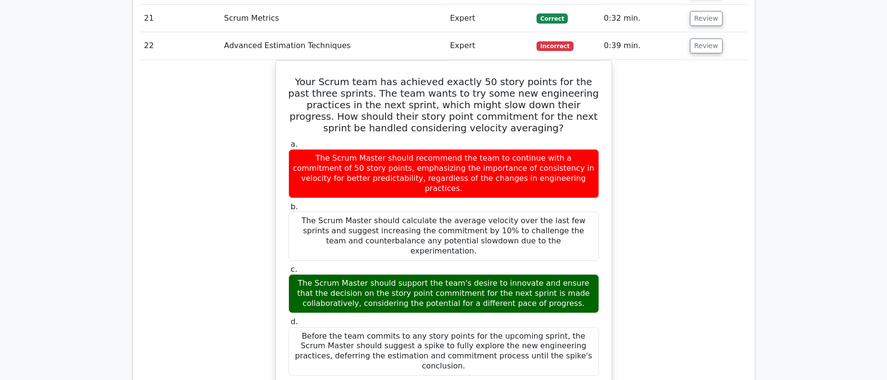
click at [200, 176] on div "Your Scrum team has achieved exactly 50 story points for the past three sprints…" at bounding box center [443, 315] width 607 height 511
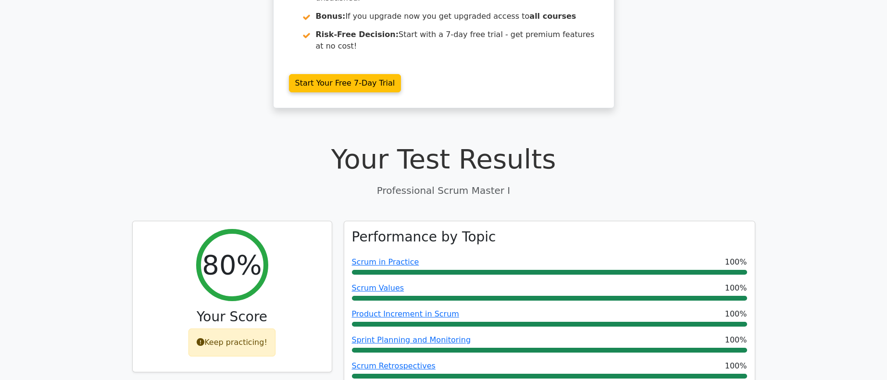
scroll to position [210, 0]
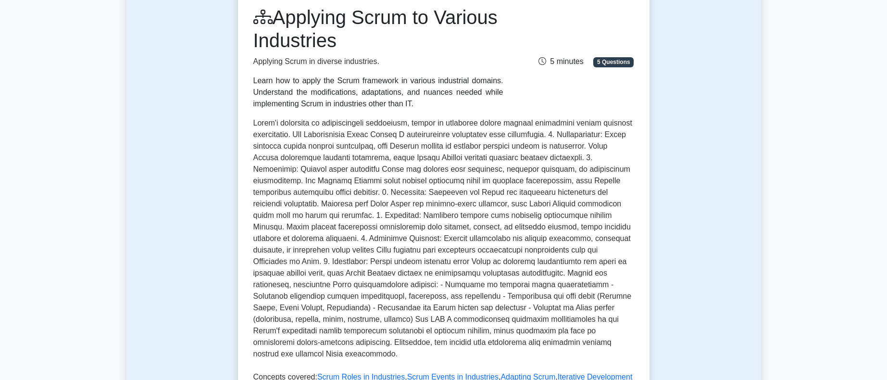
scroll to position [130, 0]
